Goal: Transaction & Acquisition: Purchase product/service

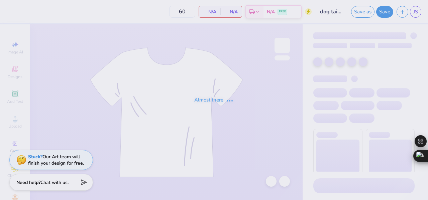
drag, startPoint x: 0, startPoint y: 0, endPoint x: 215, endPoint y: 200, distance: 293.3
click at [215, 200] on div "Almost there" at bounding box center [214, 100] width 428 height 200
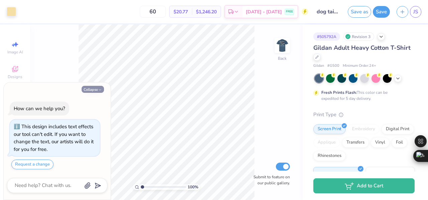
click at [93, 88] on button "Collapse" at bounding box center [93, 89] width 22 height 7
type textarea "x"
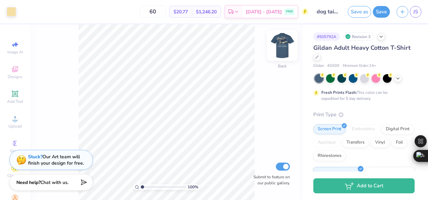
click at [286, 48] on img at bounding box center [282, 45] width 27 height 27
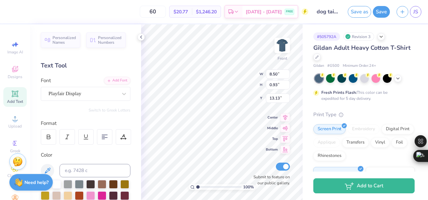
scroll to position [5, 1]
type textarea "Fall Rush 2025"
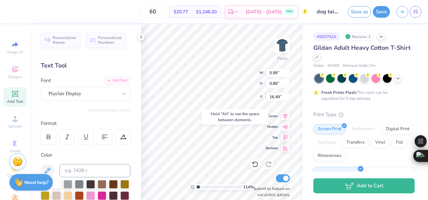
type input "1.13986077333879"
type input "16.49"
click at [217, 114] on div "Hold “Alt” to see the space between elements." at bounding box center [234, 116] width 71 height 19
type input "1.13986077333879"
type input "5.99"
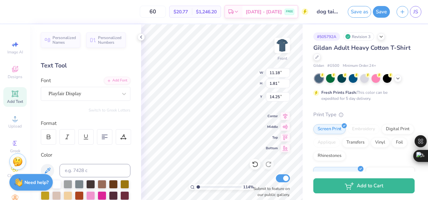
type input "0.89"
type input "16.49"
type input "1.13986077333879"
type input "15.16"
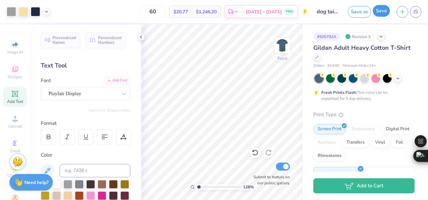
click at [381, 16] on button "Save" at bounding box center [380, 11] width 17 height 12
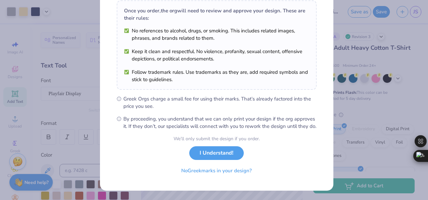
scroll to position [112, 0]
click at [223, 155] on button "I Understand!" at bounding box center [216, 152] width 54 height 14
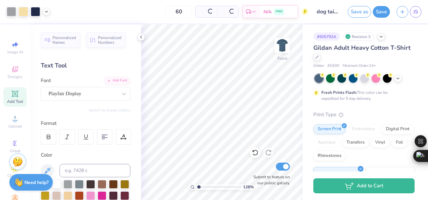
scroll to position [0, 0]
click at [255, 153] on icon at bounding box center [255, 152] width 7 height 7
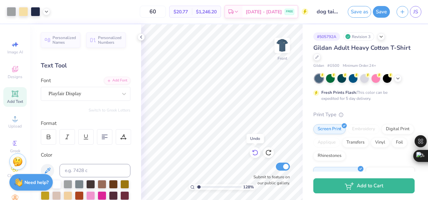
click at [255, 153] on icon at bounding box center [255, 152] width 7 height 7
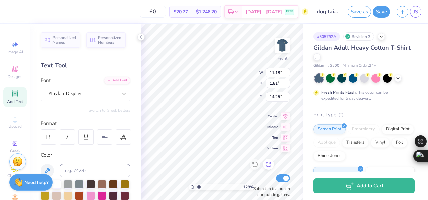
type input "1.27658957456657"
type input "8.50"
type input "0.93"
type input "13.13"
type input "1.27658957456657"
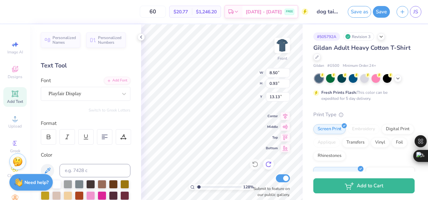
type input "16.48"
type input "1.27658957456657"
type input "12.87"
click at [255, 165] on icon at bounding box center [255, 164] width 7 height 7
type input "1.27658957456657"
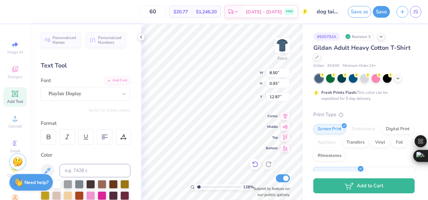
type input "16.48"
click at [255, 165] on icon at bounding box center [255, 164] width 7 height 7
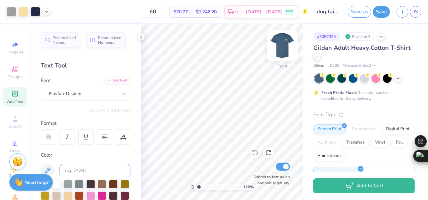
click at [288, 47] on img at bounding box center [282, 45] width 27 height 27
click at [278, 42] on img at bounding box center [282, 45] width 27 height 27
click at [379, 13] on button "Save" at bounding box center [380, 11] width 17 height 12
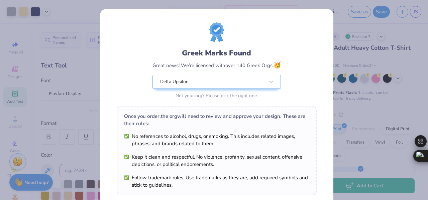
scroll to position [113, 0]
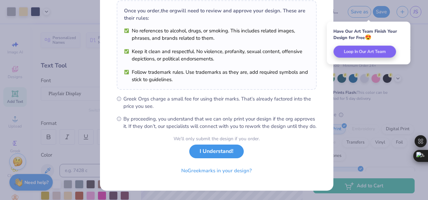
click at [225, 152] on button "I Understand!" at bounding box center [216, 152] width 54 height 14
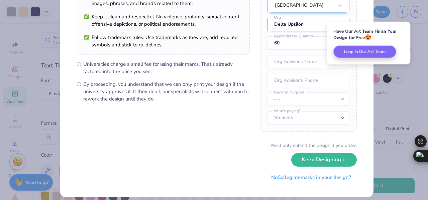
scroll to position [86, 0]
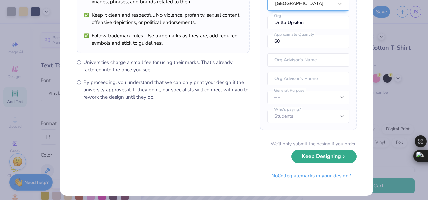
click at [311, 157] on button "Keep Designing" at bounding box center [323, 157] width 65 height 14
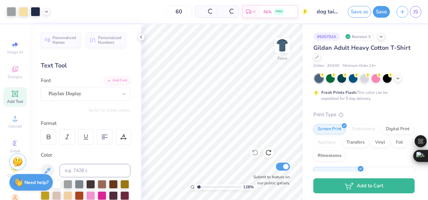
scroll to position [14, 0]
type input "1.27658957456657"
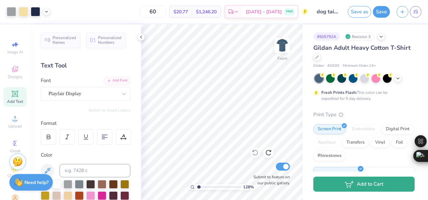
click at [379, 189] on button "Add to Cart" at bounding box center [363, 184] width 101 height 15
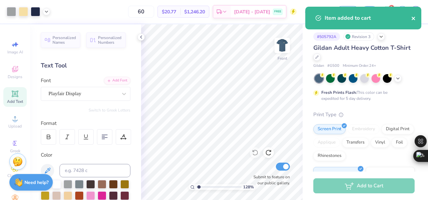
click at [413, 18] on icon "close" at bounding box center [413, 18] width 5 height 5
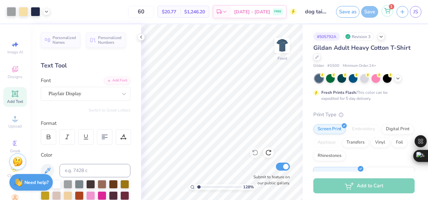
click at [389, 16] on div "1" at bounding box center [387, 11] width 12 height 12
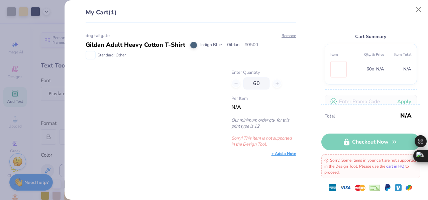
click at [234, 107] on span "N/A" at bounding box center [236, 107] width 10 height 7
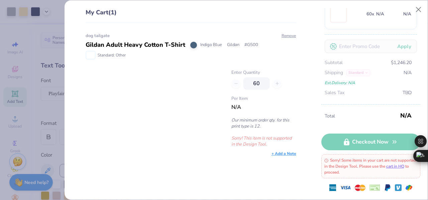
scroll to position [0, 0]
